Goal: Task Accomplishment & Management: Manage account settings

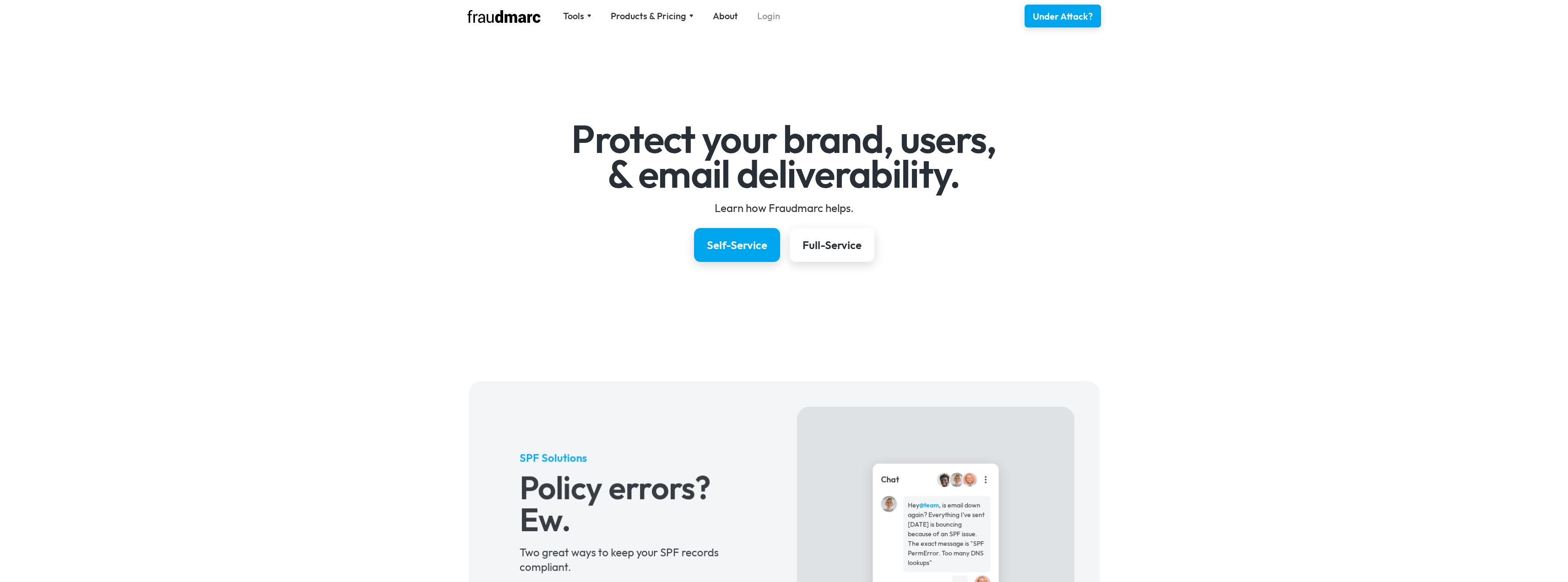
click at [766, 17] on link "Login" at bounding box center [769, 16] width 23 height 13
click at [764, 19] on link "Login" at bounding box center [769, 16] width 23 height 13
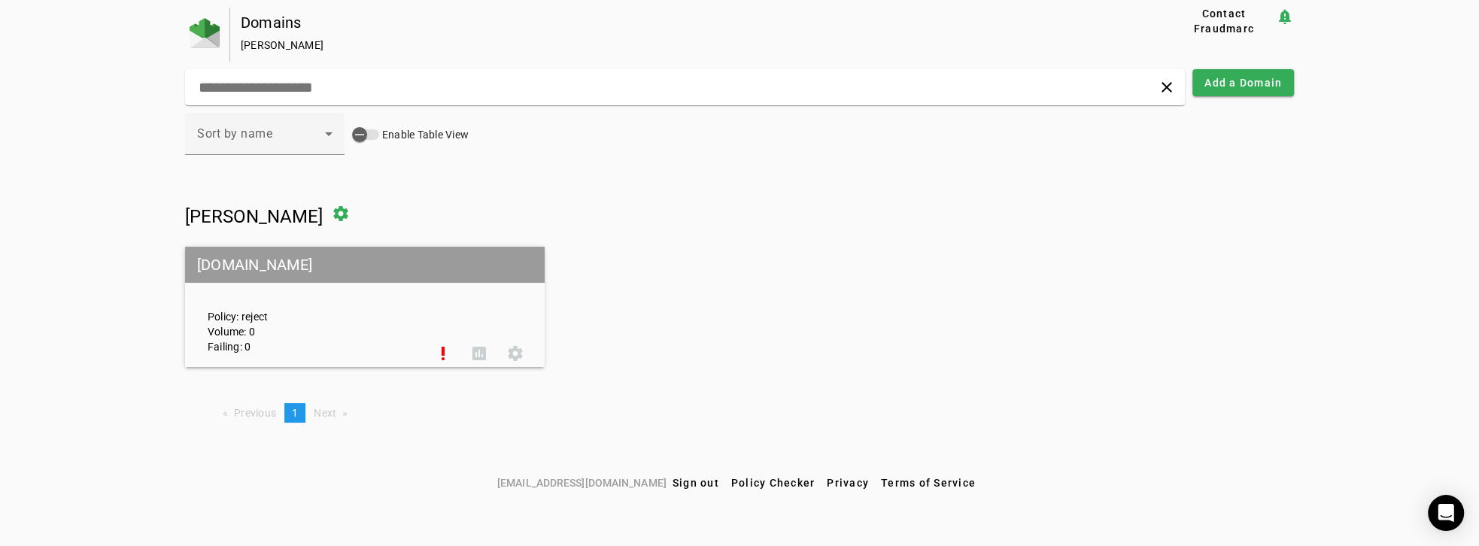
click at [287, 318] on div "Policy: reject Volume: 0 Failing: 0" at bounding box center [310, 307] width 229 height 94
click at [325, 136] on icon at bounding box center [329, 134] width 18 height 18
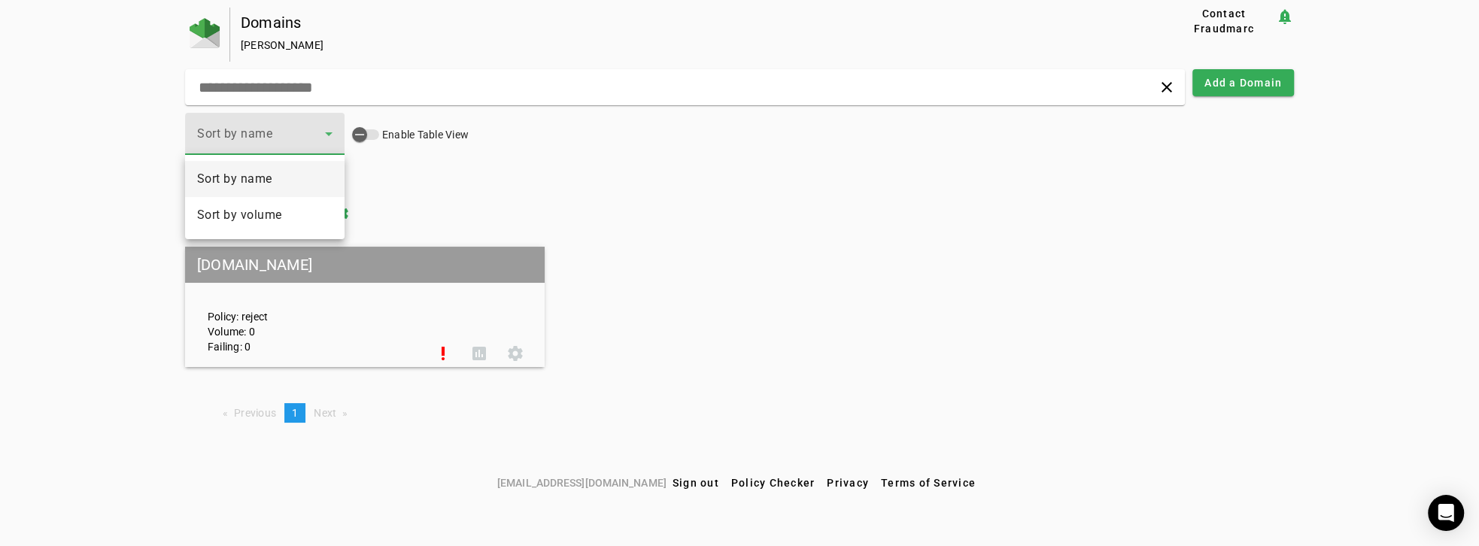
click at [680, 191] on div at bounding box center [739, 273] width 1479 height 546
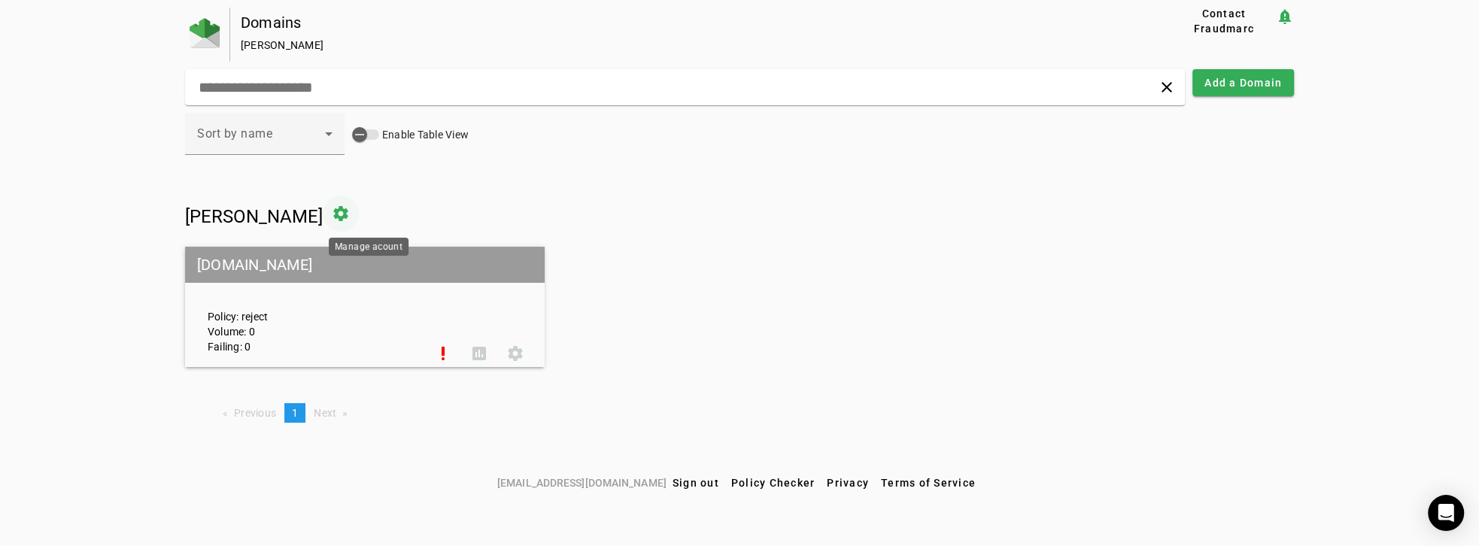
click at [359, 215] on span at bounding box center [341, 214] width 36 height 36
click at [336, 326] on div "Policy: reject Volume: 0 Failing: 0" at bounding box center [310, 307] width 229 height 94
click at [262, 271] on mat-grid-tile-header "[DOMAIN_NAME]" at bounding box center [365, 265] width 360 height 36
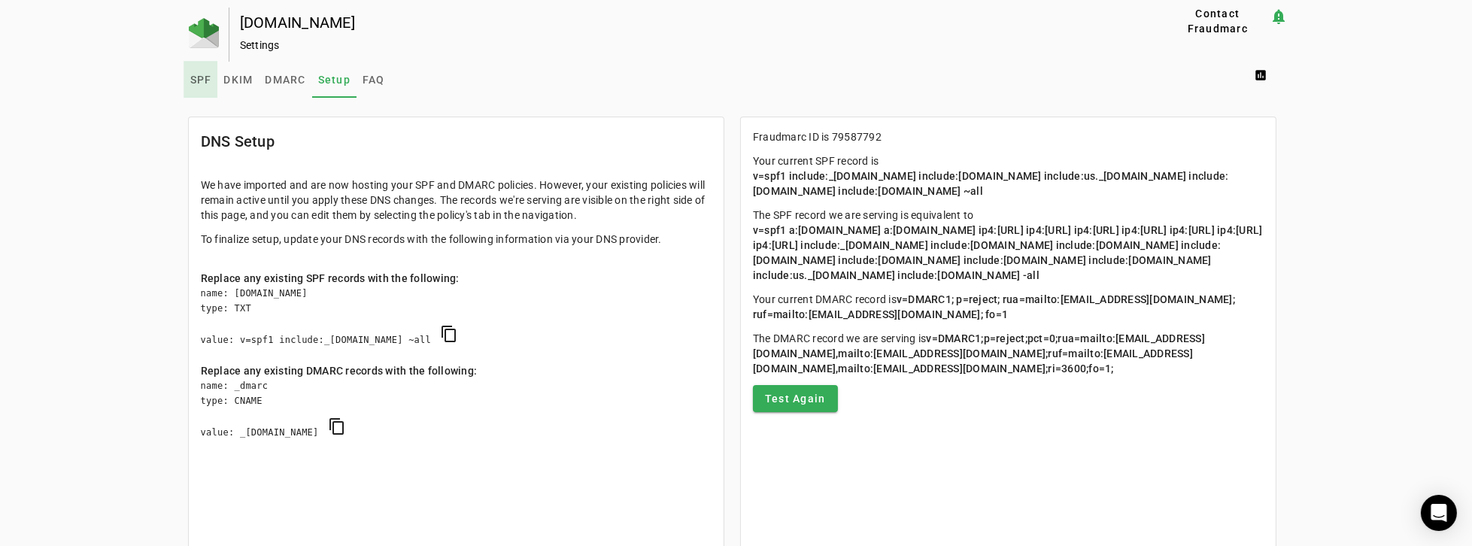
click at [194, 77] on span "SPF" at bounding box center [201, 79] width 22 height 11
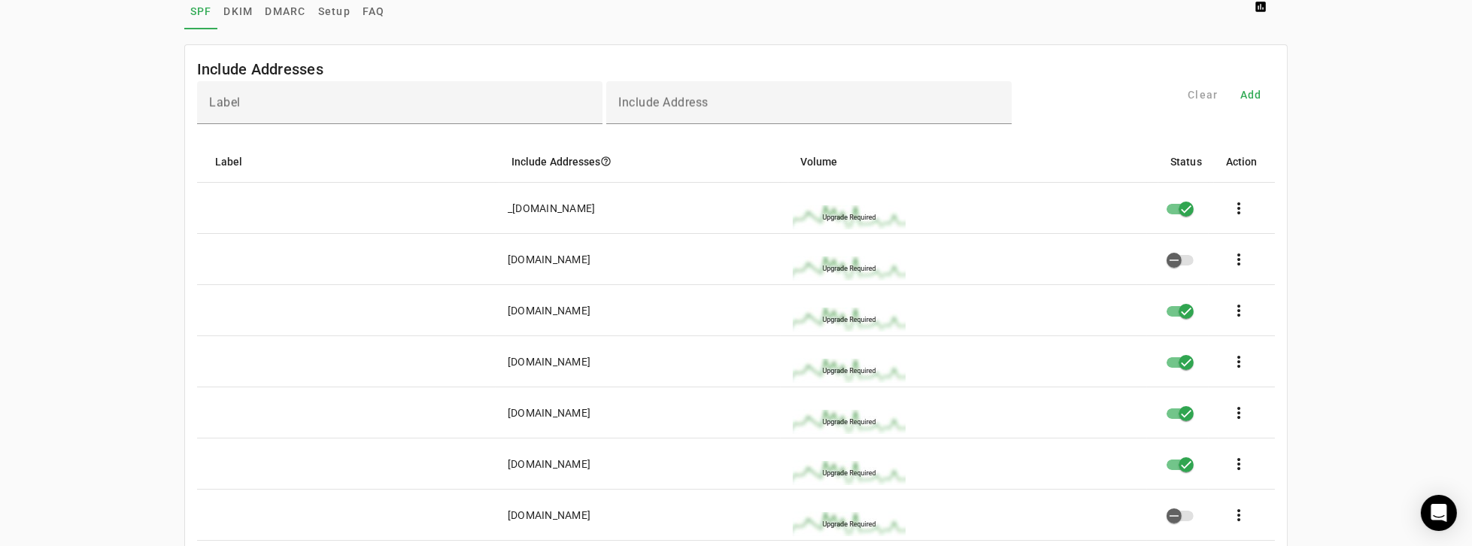
scroll to position [86, 0]
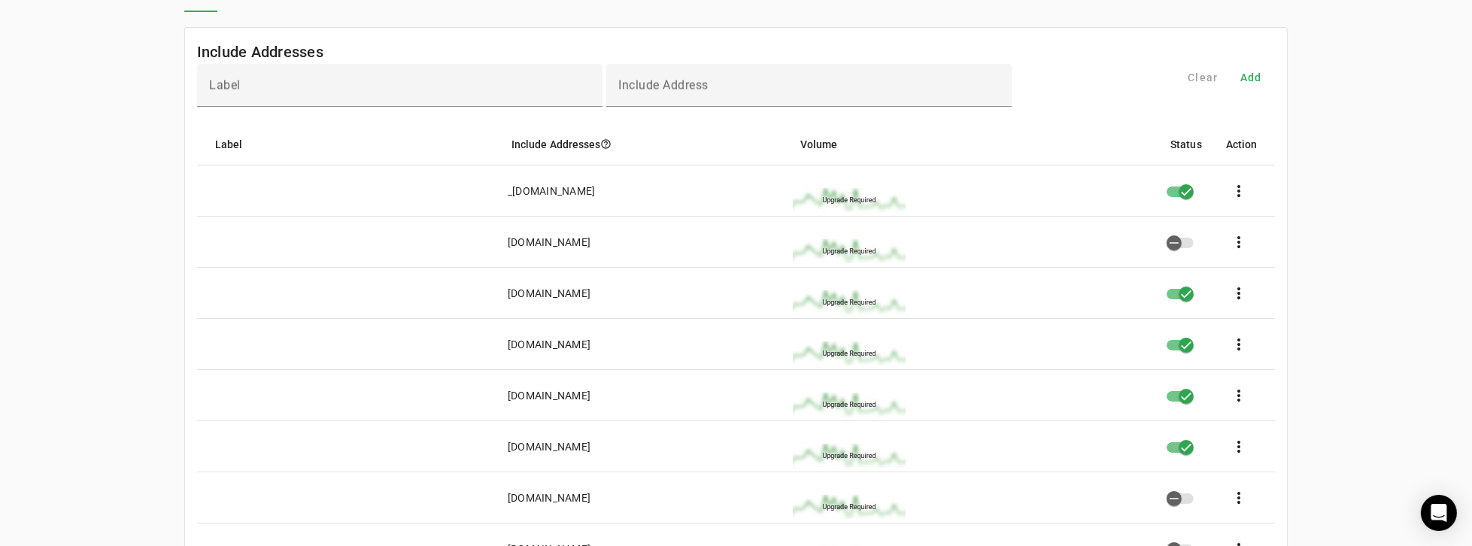
drag, startPoint x: 672, startPoint y: 241, endPoint x: 489, endPoint y: 241, distance: 182.8
click at [489, 241] on mat-row "[DOMAIN_NAME] more_vert" at bounding box center [736, 242] width 1079 height 51
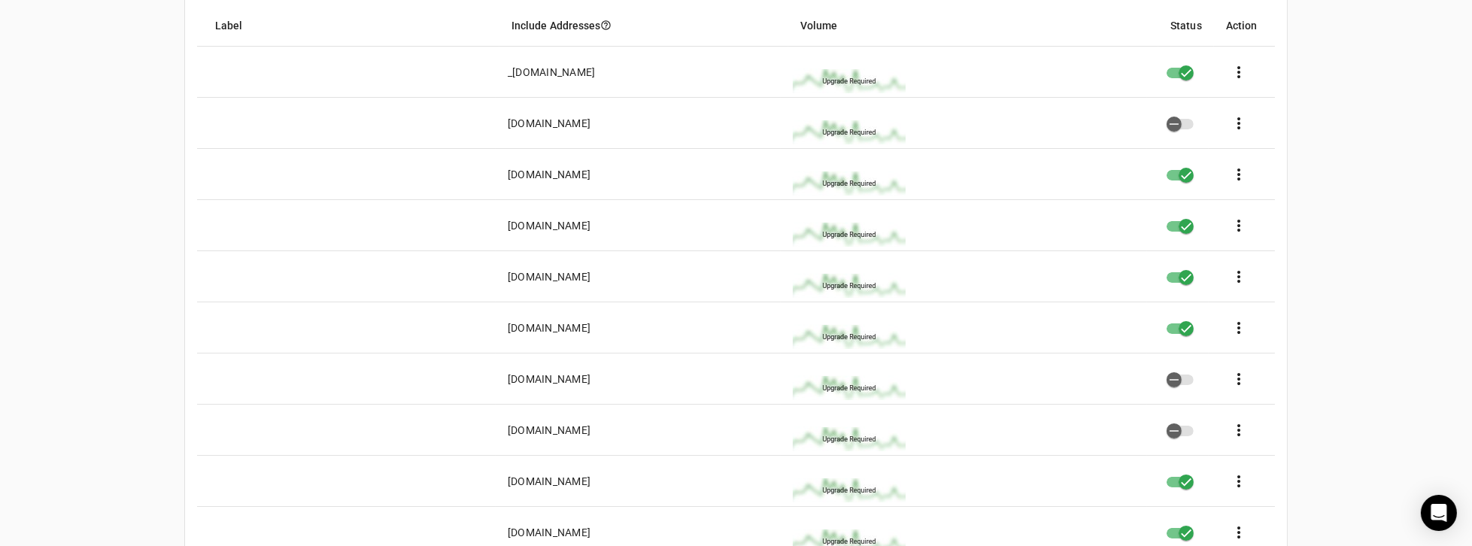
scroll to position [214, 0]
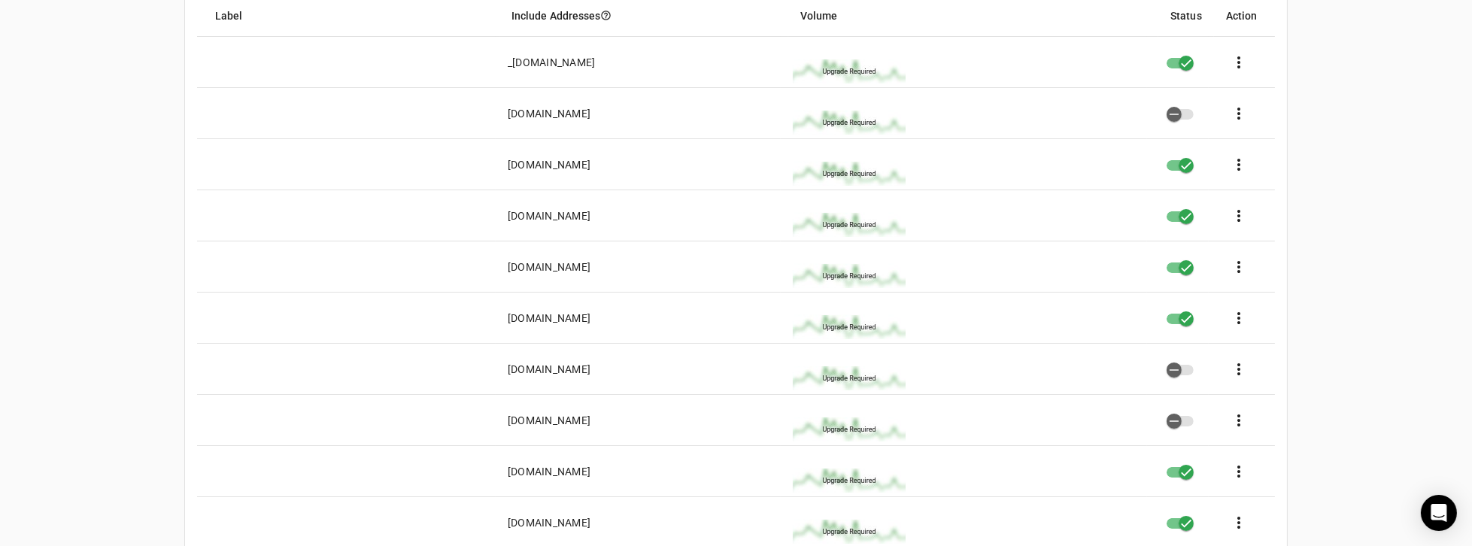
drag, startPoint x: 619, startPoint y: 416, endPoint x: 493, endPoint y: 419, distance: 126.4
click at [493, 419] on mat-row "[DOMAIN_NAME] more_vert" at bounding box center [736, 420] width 1079 height 51
drag, startPoint x: 639, startPoint y: 367, endPoint x: 499, endPoint y: 368, distance: 139.9
click at [499, 368] on mat-cell "[DOMAIN_NAME]" at bounding box center [638, 369] width 285 height 51
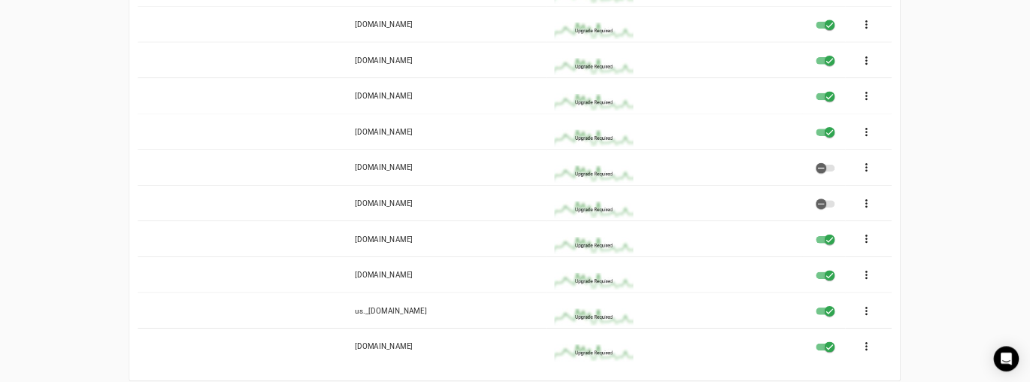
scroll to position [344, 0]
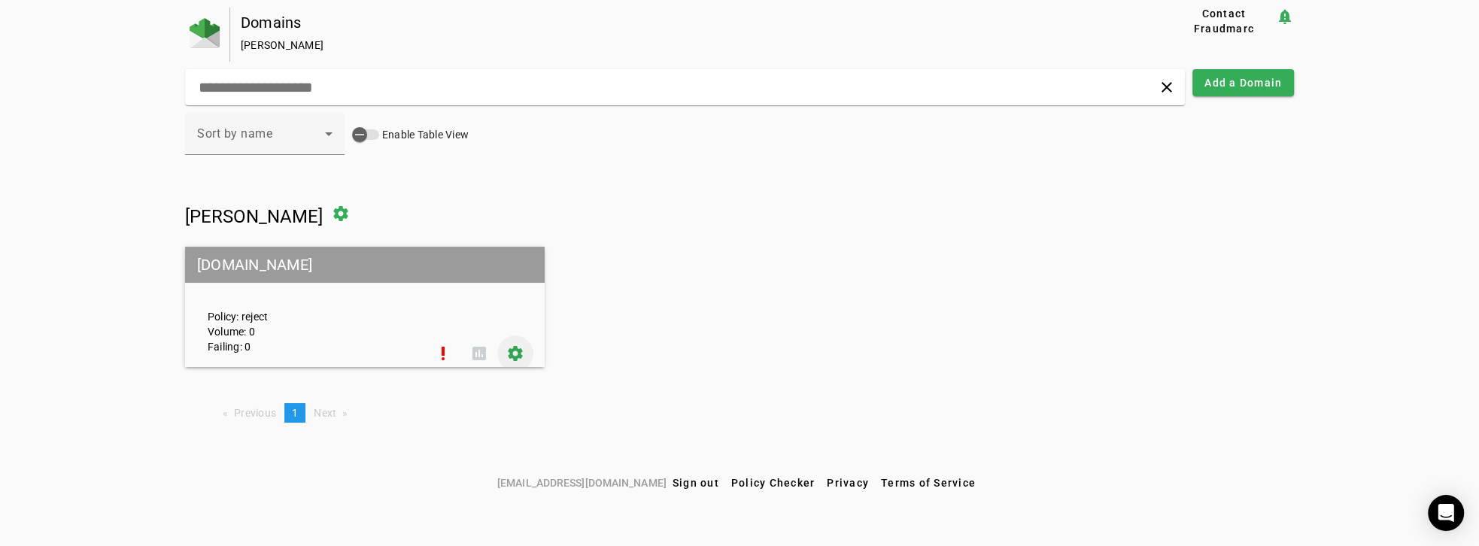
click at [509, 349] on span at bounding box center [515, 353] width 36 height 36
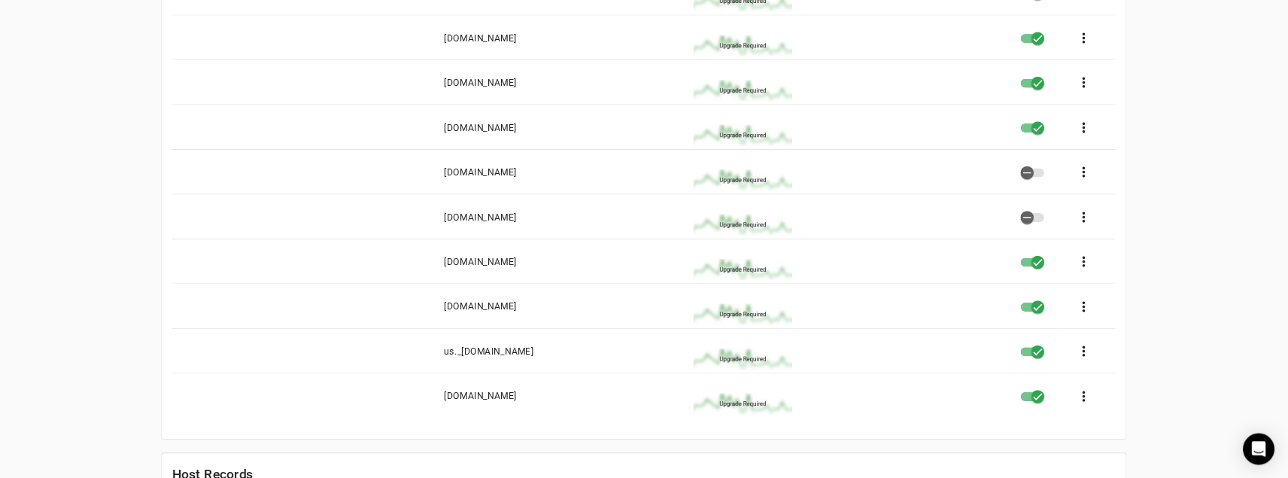
scroll to position [387, 0]
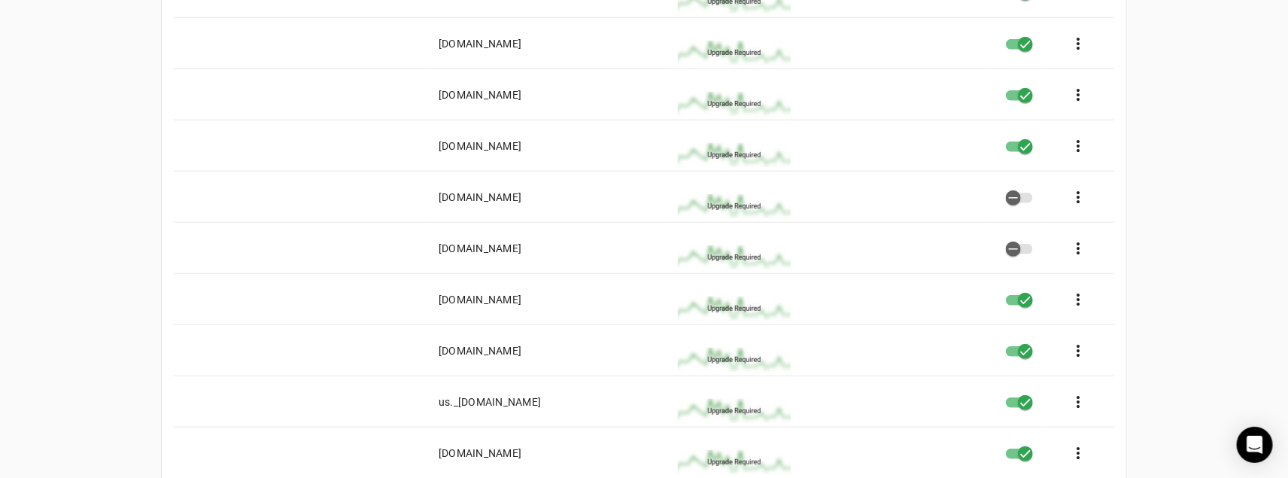
drag, startPoint x: 600, startPoint y: 399, endPoint x: 417, endPoint y: 397, distance: 182.8
click at [417, 397] on mat-row "us._netblocks.mimecast.com more_vert" at bounding box center [644, 401] width 940 height 51
click at [1026, 402] on icon "button" at bounding box center [1025, 403] width 9 height 2
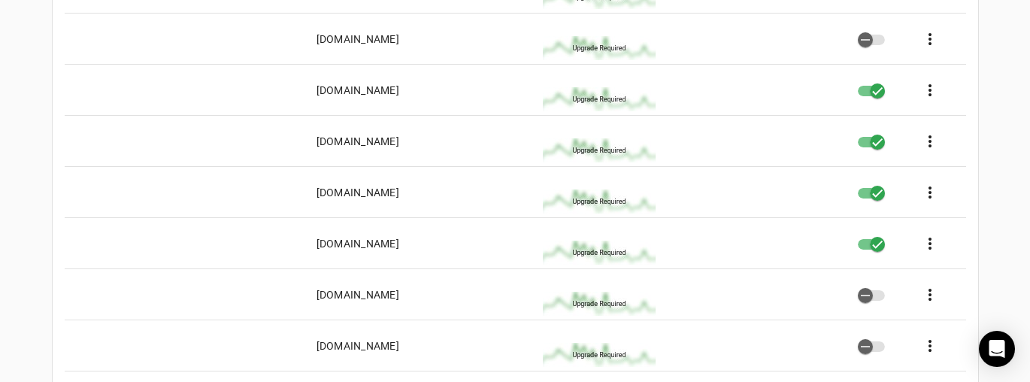
scroll to position [274, 0]
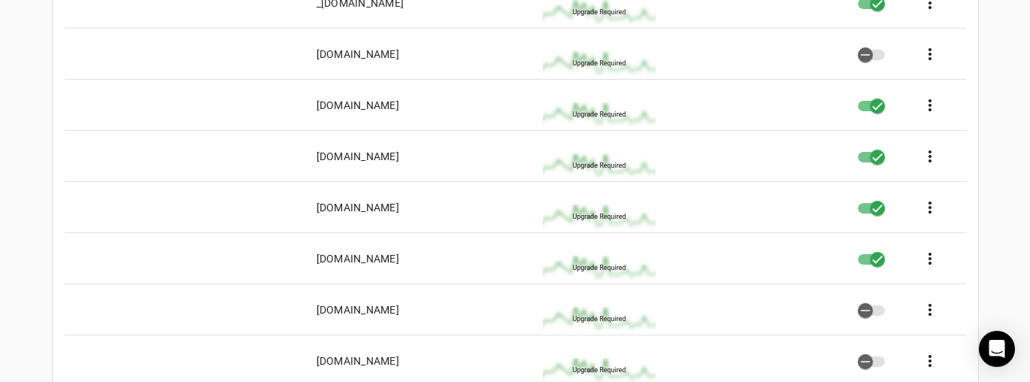
drag, startPoint x: 426, startPoint y: 205, endPoint x: 324, endPoint y: 207, distance: 101.5
click at [324, 207] on div "[DOMAIN_NAME]" at bounding box center [358, 207] width 83 height 15
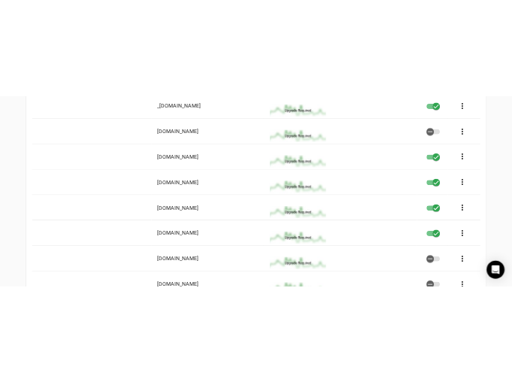
scroll to position [244, 0]
